Goal: Information Seeking & Learning: Learn about a topic

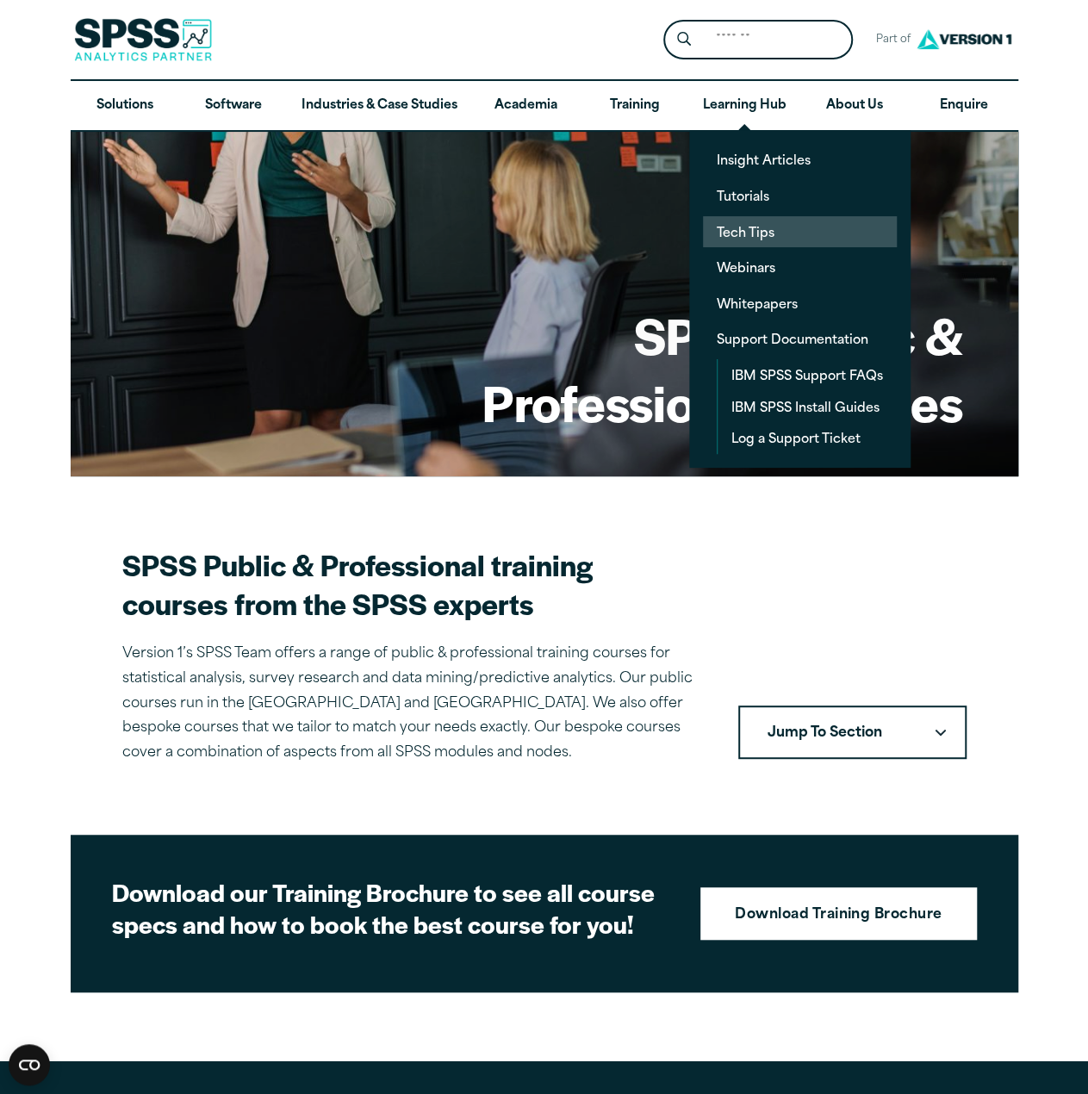
click at [748, 235] on link "Tech Tips" at bounding box center [800, 232] width 194 height 32
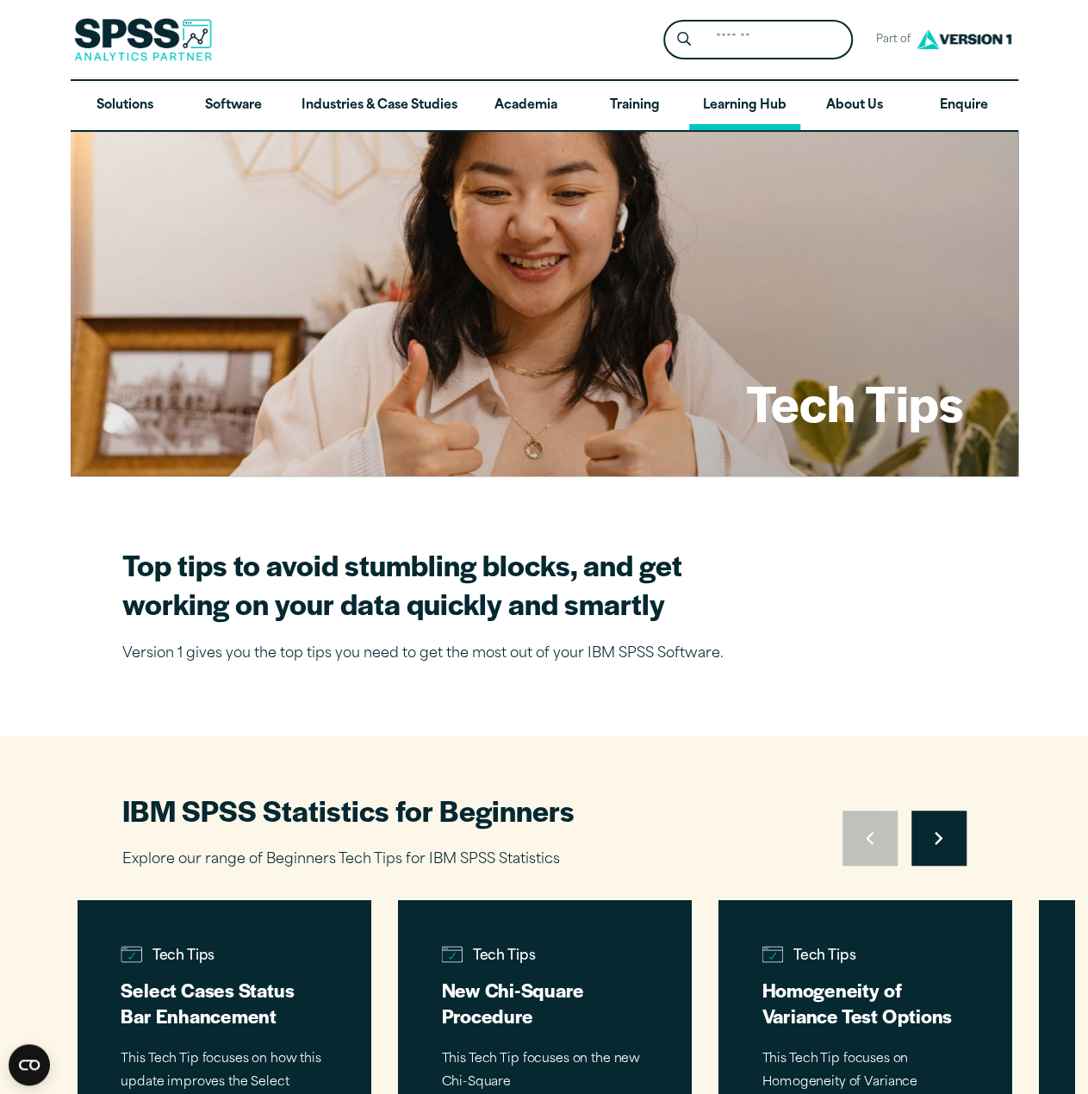
click at [748, 109] on link "Learning Hub" at bounding box center [744, 106] width 111 height 50
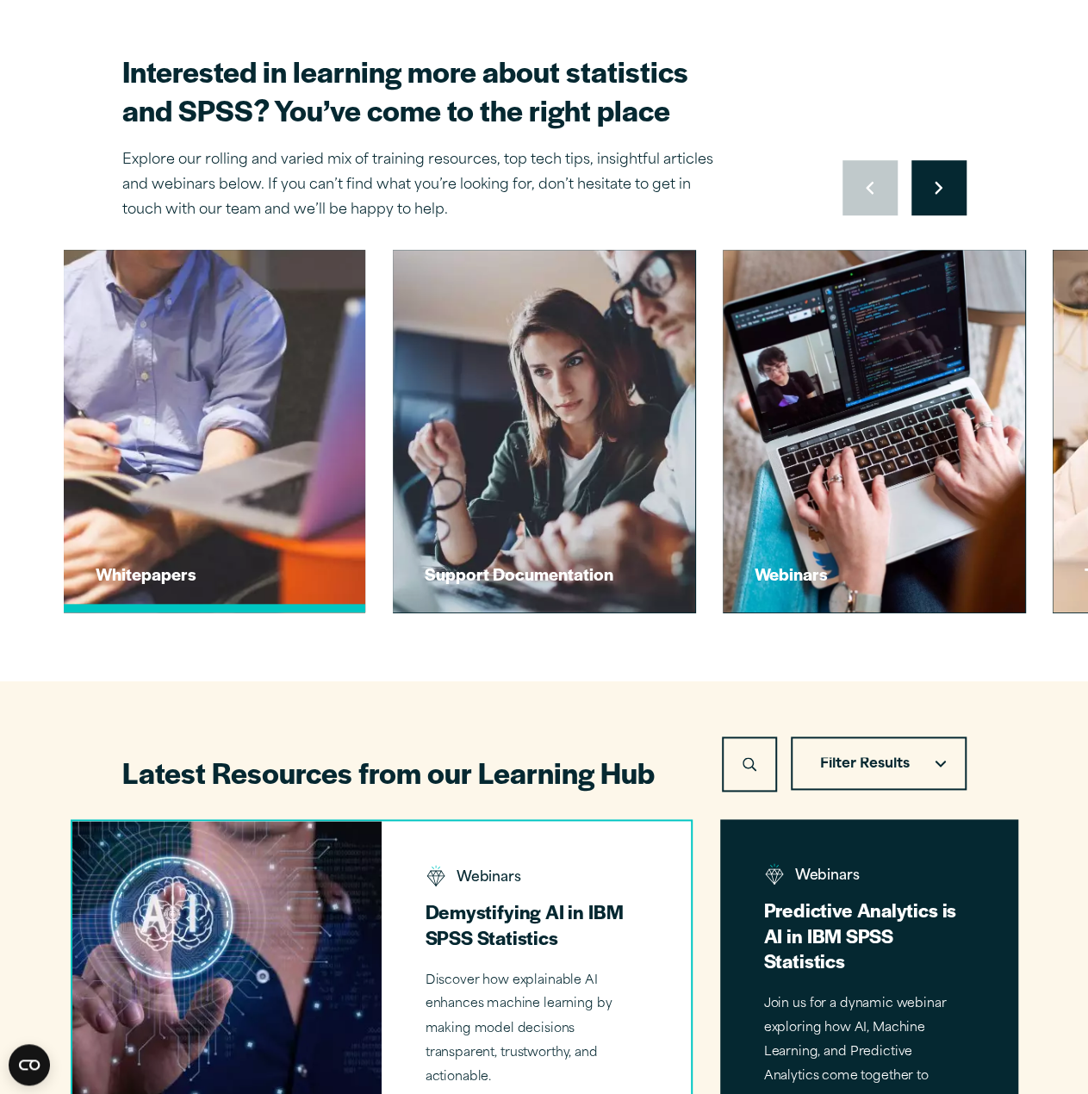
scroll to position [520, 0]
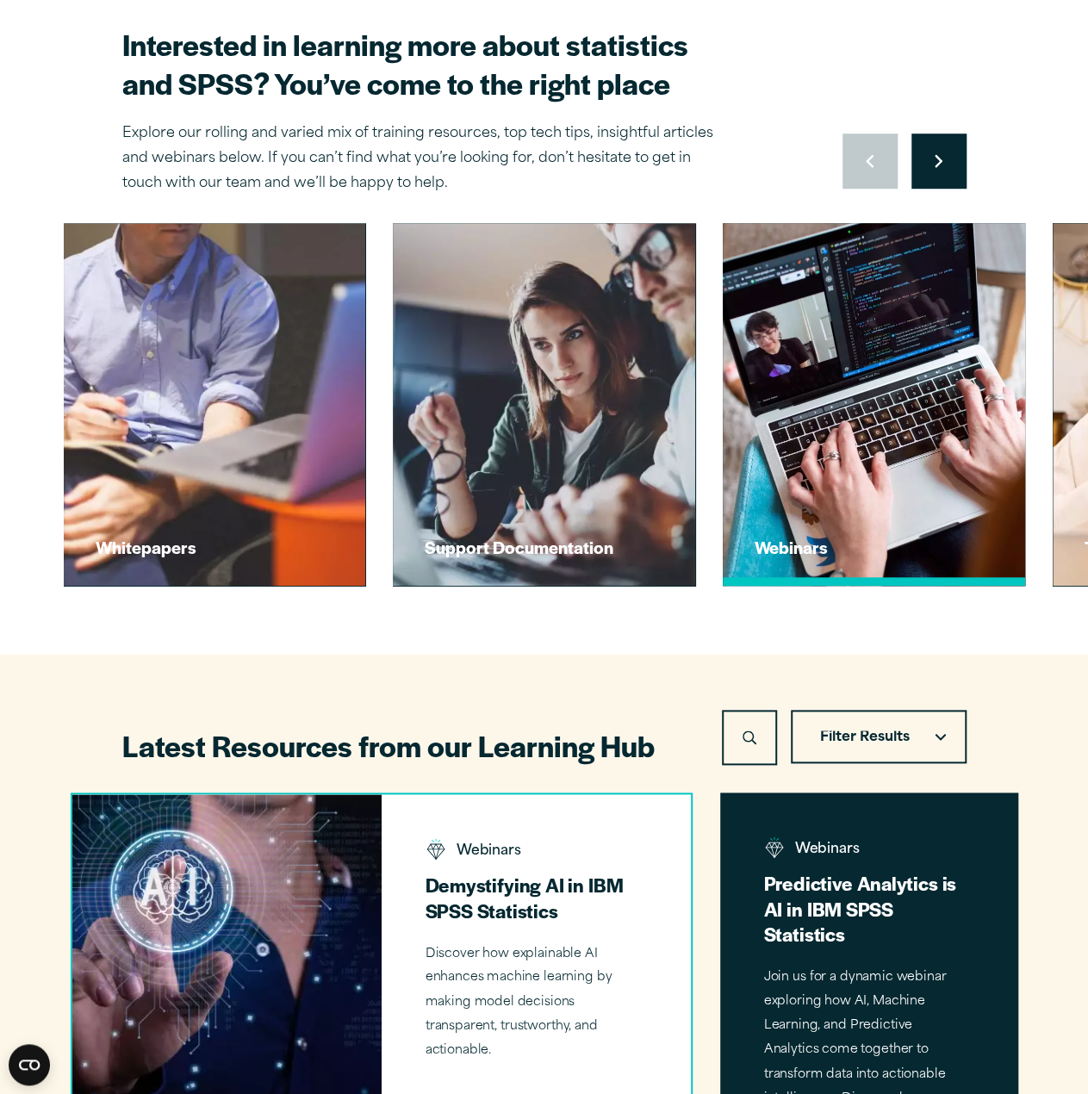
click at [806, 468] on img at bounding box center [873, 404] width 333 height 399
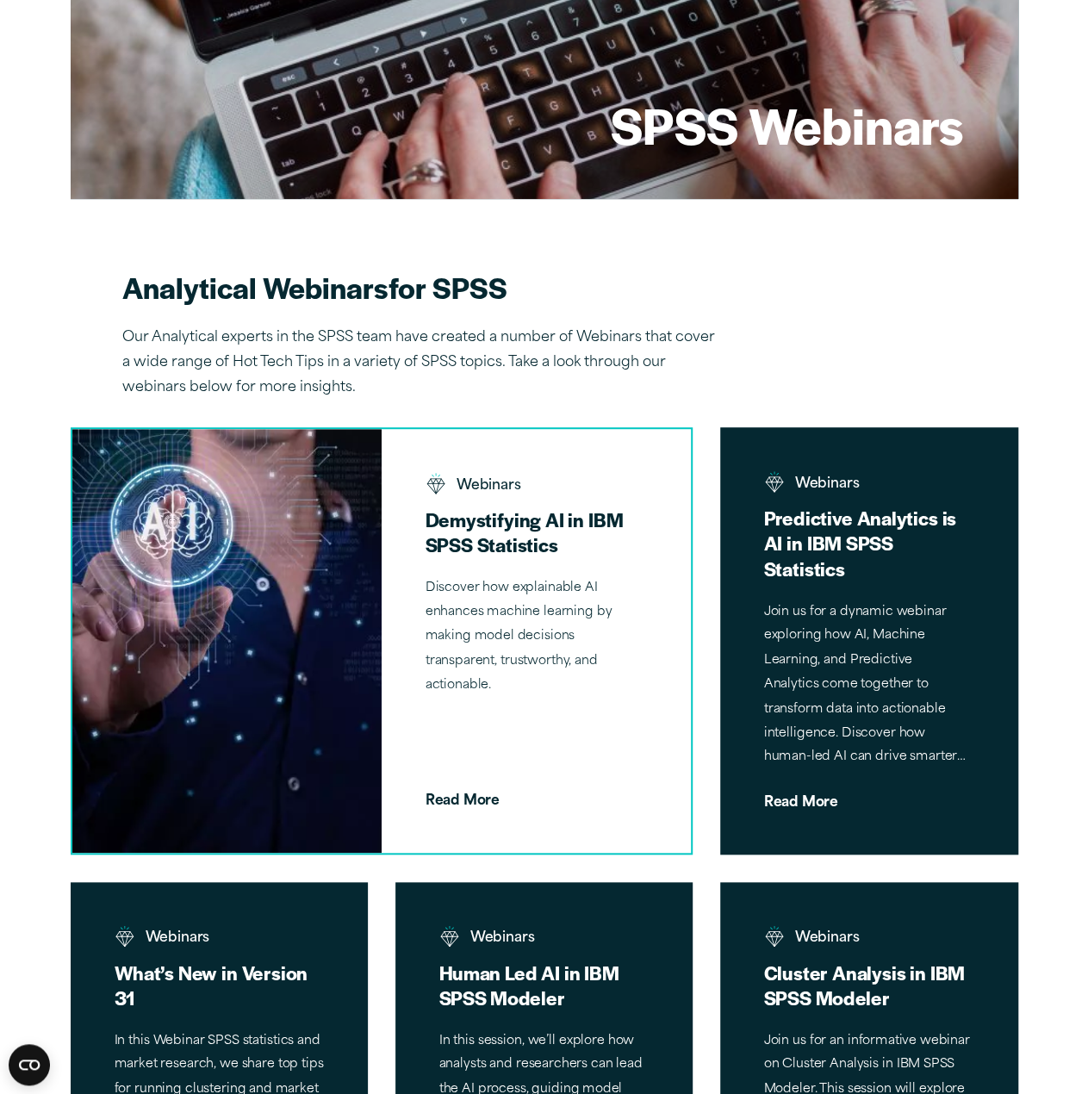
scroll to position [281, 0]
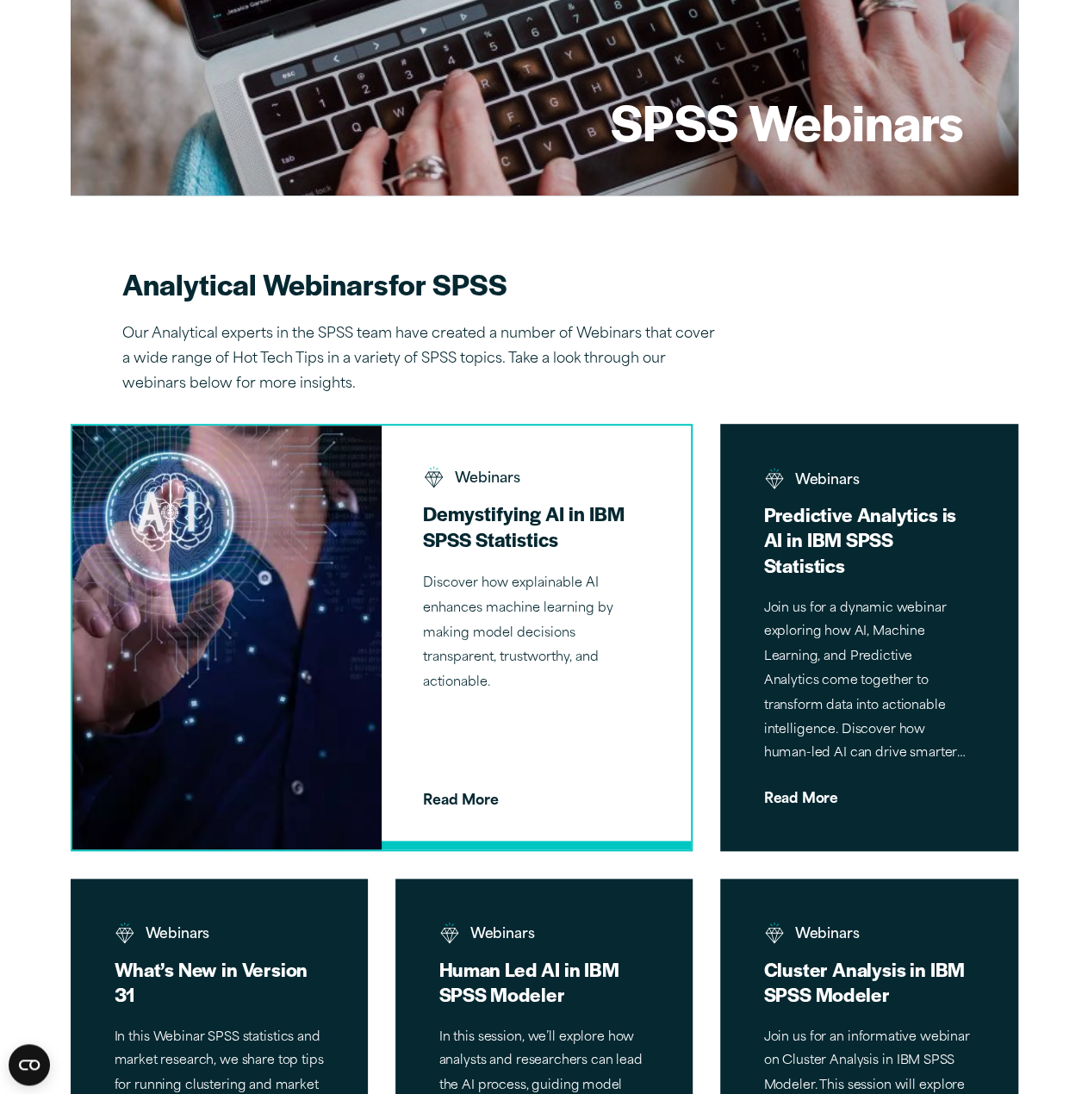
click at [514, 633] on p "Discover how explainable AI enhances machine learning by making model decisions…" at bounding box center [536, 634] width 227 height 124
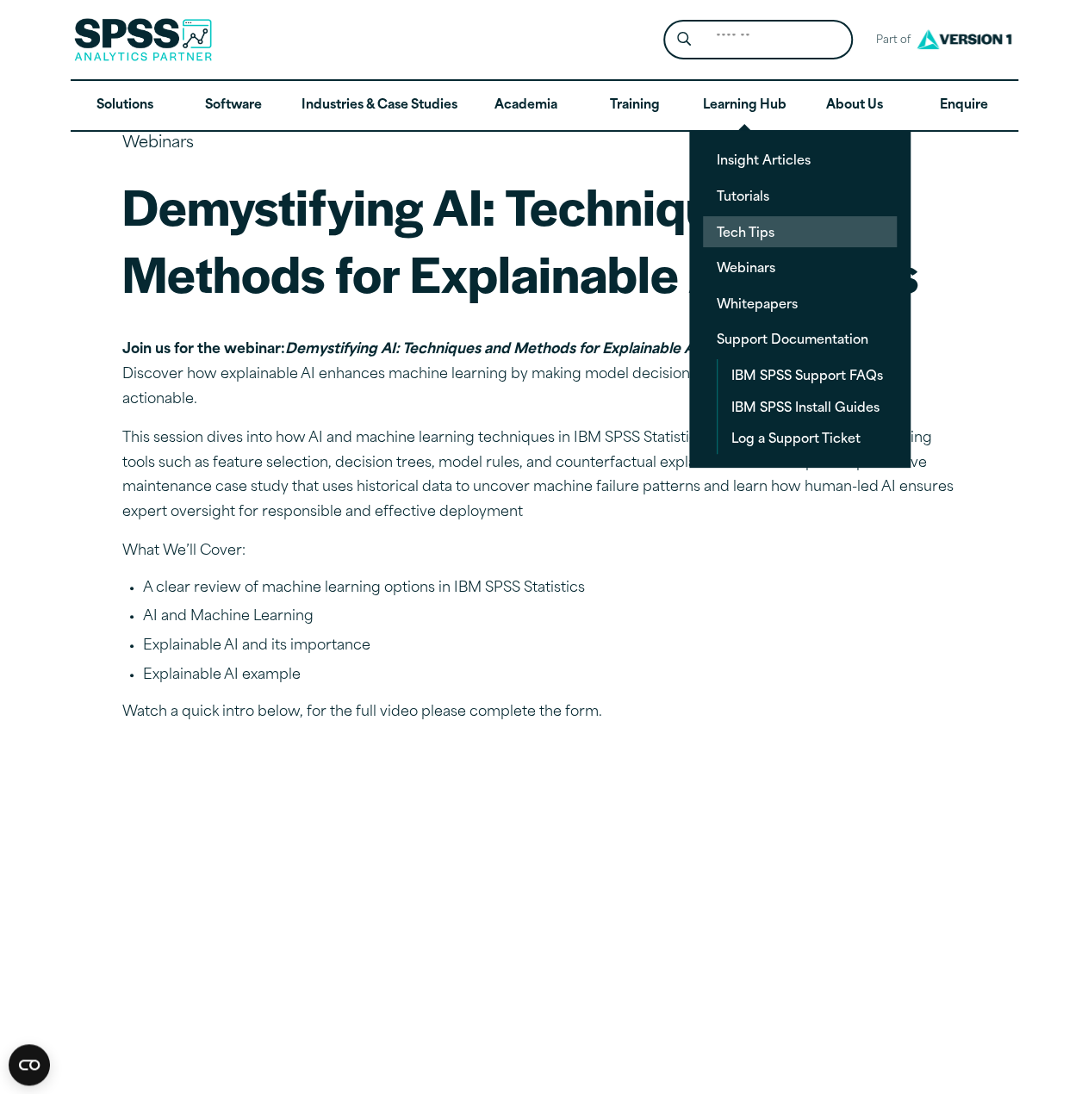
click at [743, 223] on link "Tech Tips" at bounding box center [800, 232] width 194 height 32
click at [737, 224] on link "Tech Tips" at bounding box center [800, 232] width 194 height 32
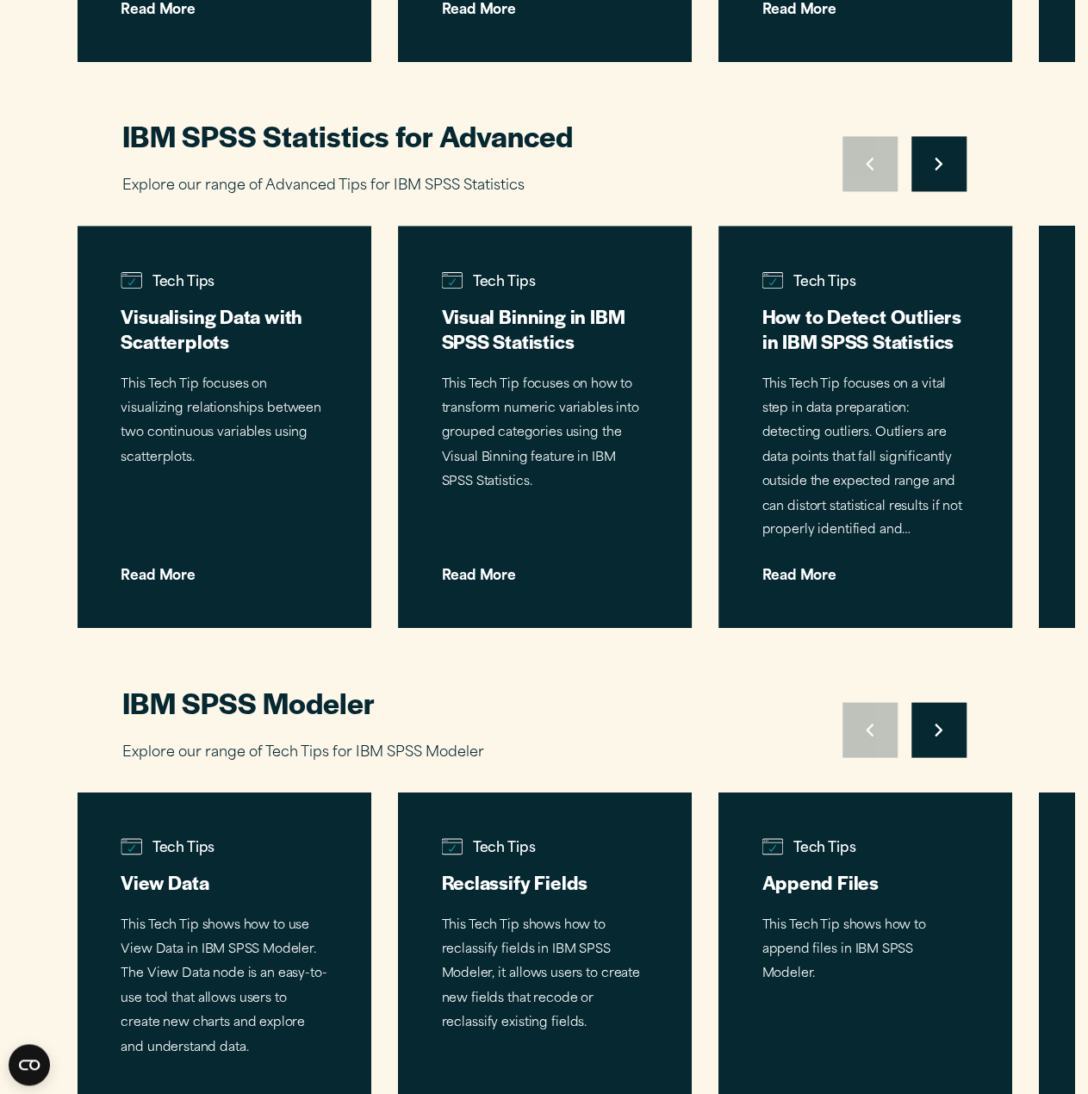
scroll to position [1216, 0]
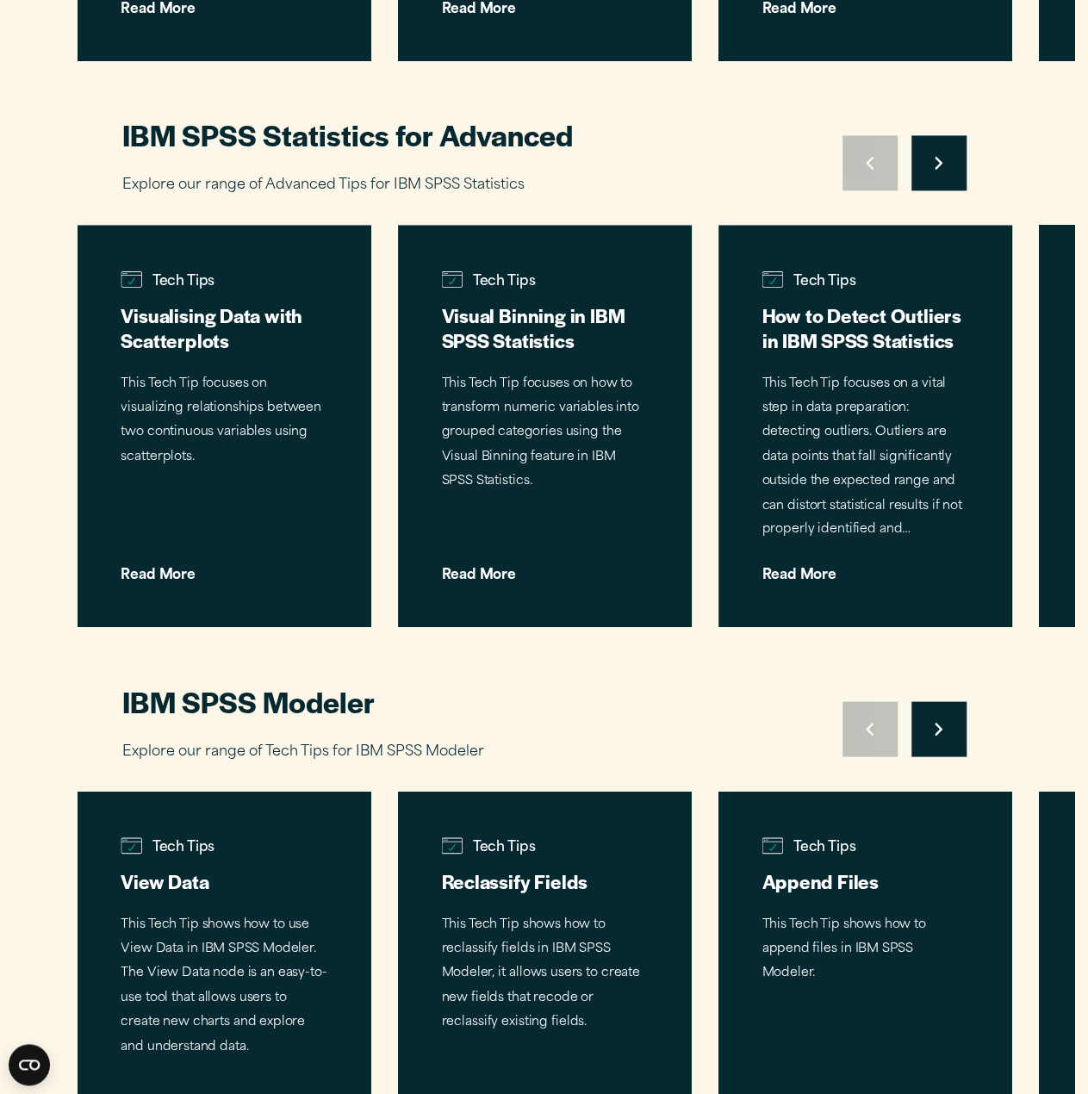
click at [947, 154] on button "Move to next slide" at bounding box center [938, 162] width 55 height 55
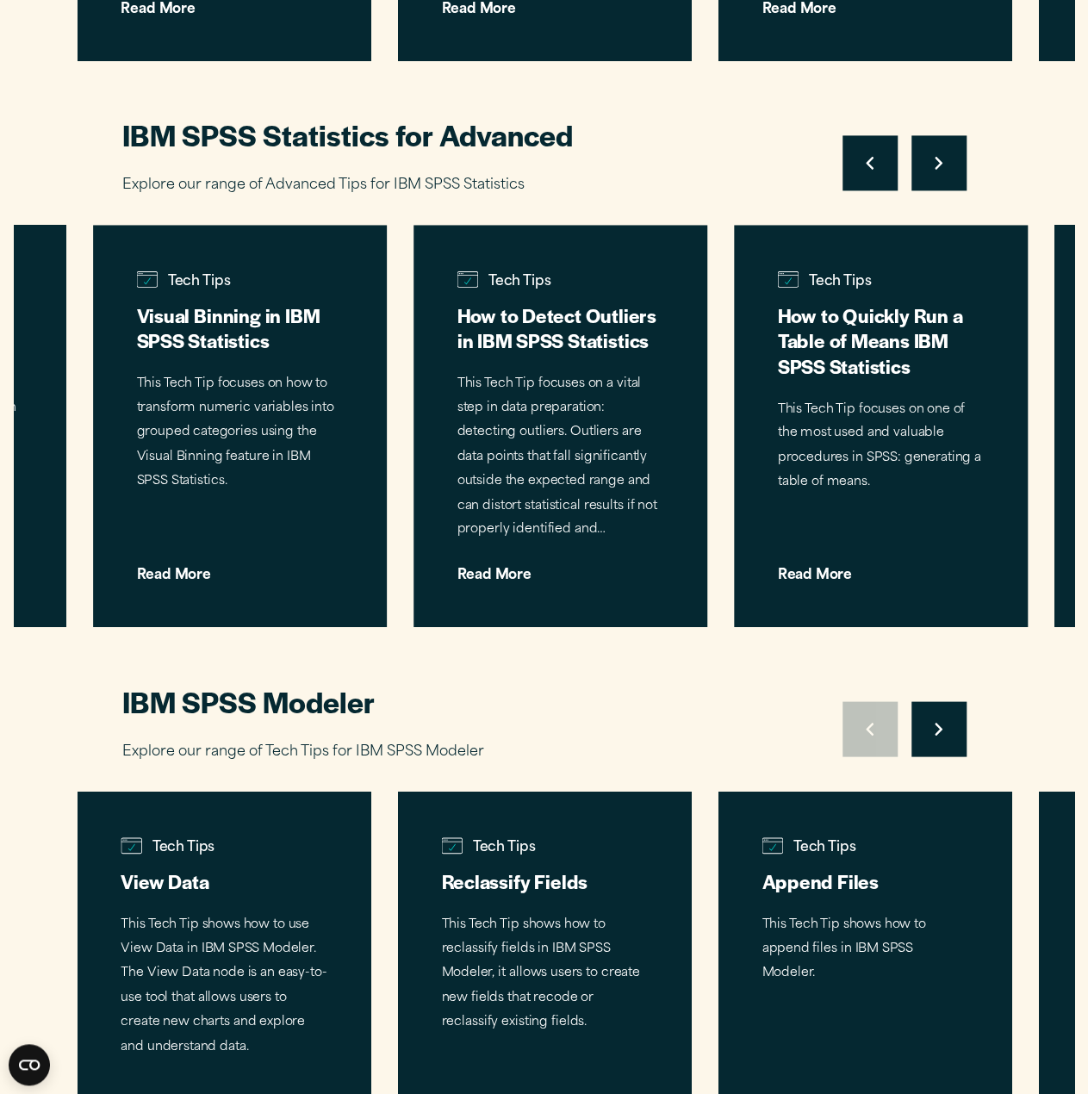
click at [947, 154] on button "Move to next slide" at bounding box center [938, 162] width 55 height 55
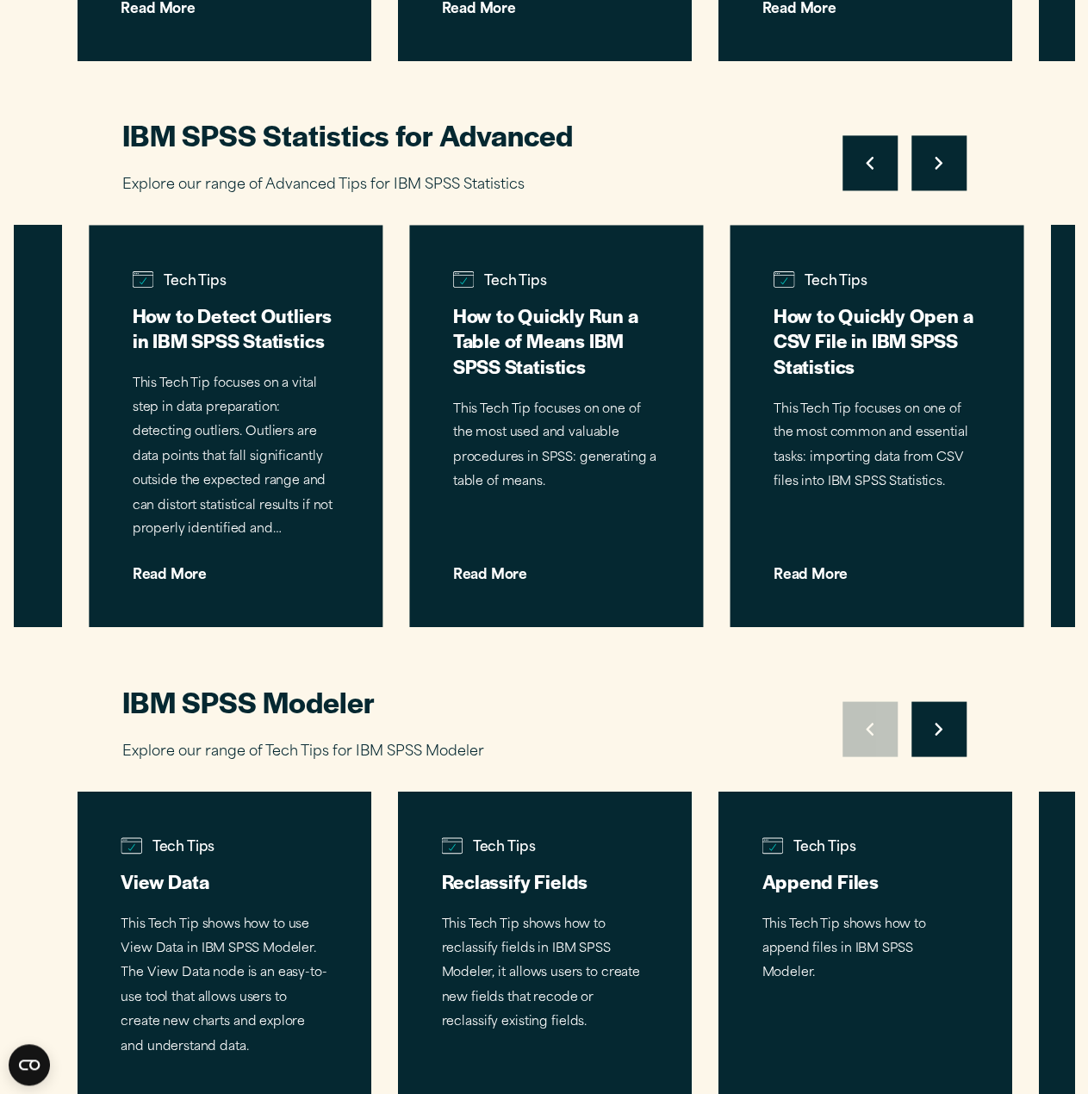
click at [947, 154] on button "Move to next slide" at bounding box center [938, 162] width 55 height 55
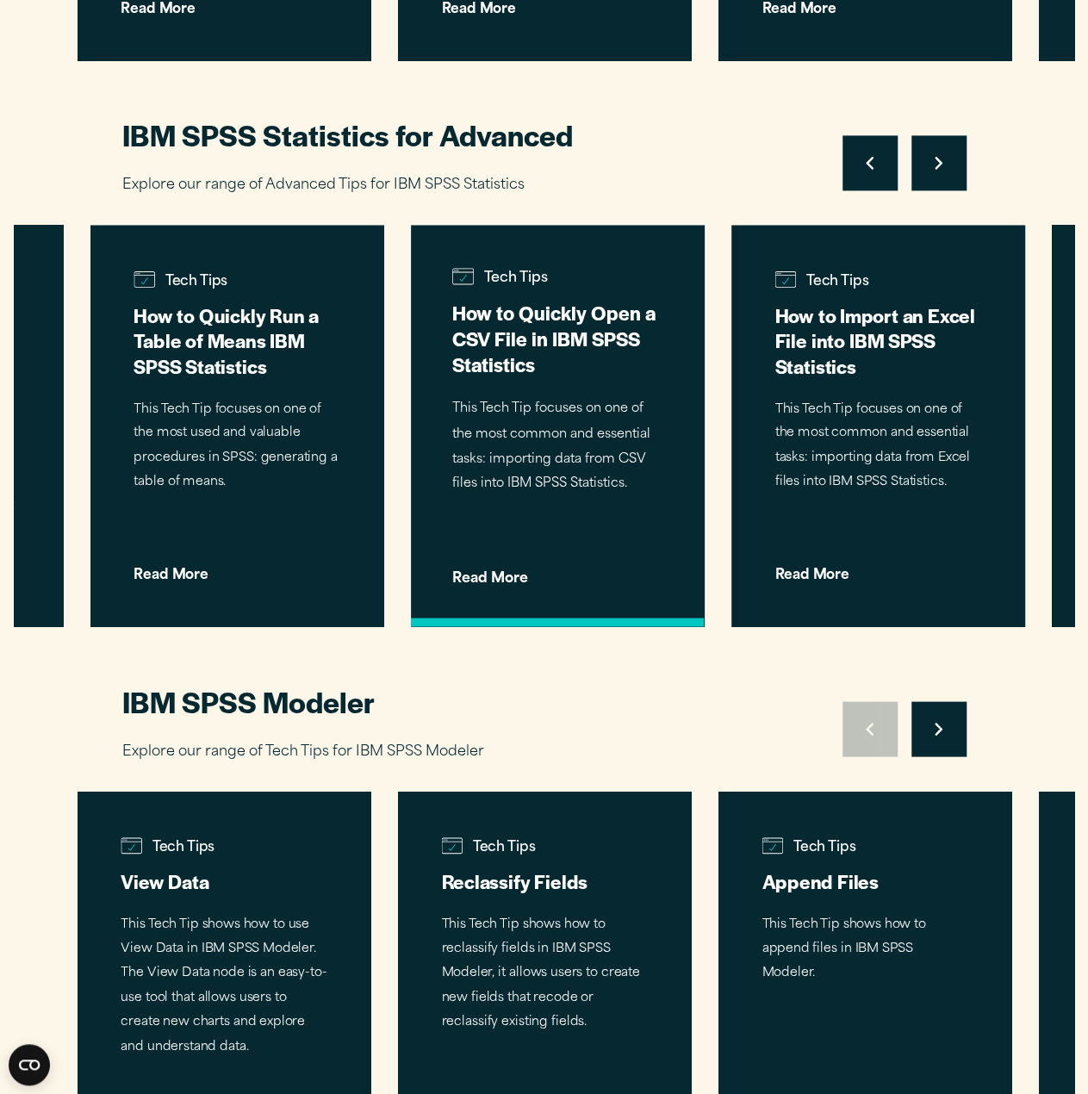
click at [553, 407] on p "This Tech Tip focuses on one of the most common and essential tasks: importing …" at bounding box center [557, 446] width 210 height 99
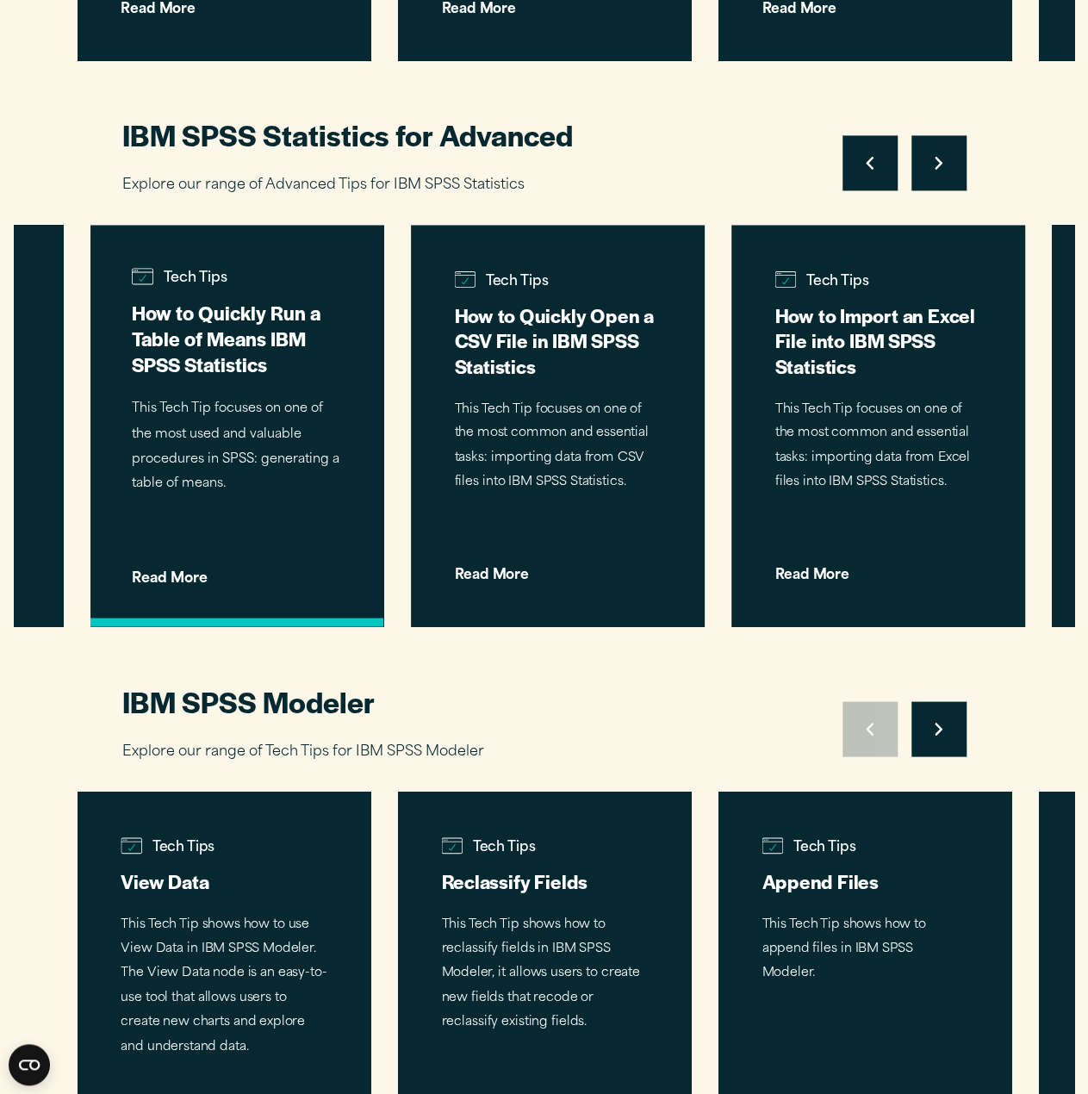
click at [271, 416] on p "This Tech Tip focuses on one of the most used and valuable procedures in SPSS: …" at bounding box center [237, 446] width 210 height 99
